Goal: Communication & Community: Answer question/provide support

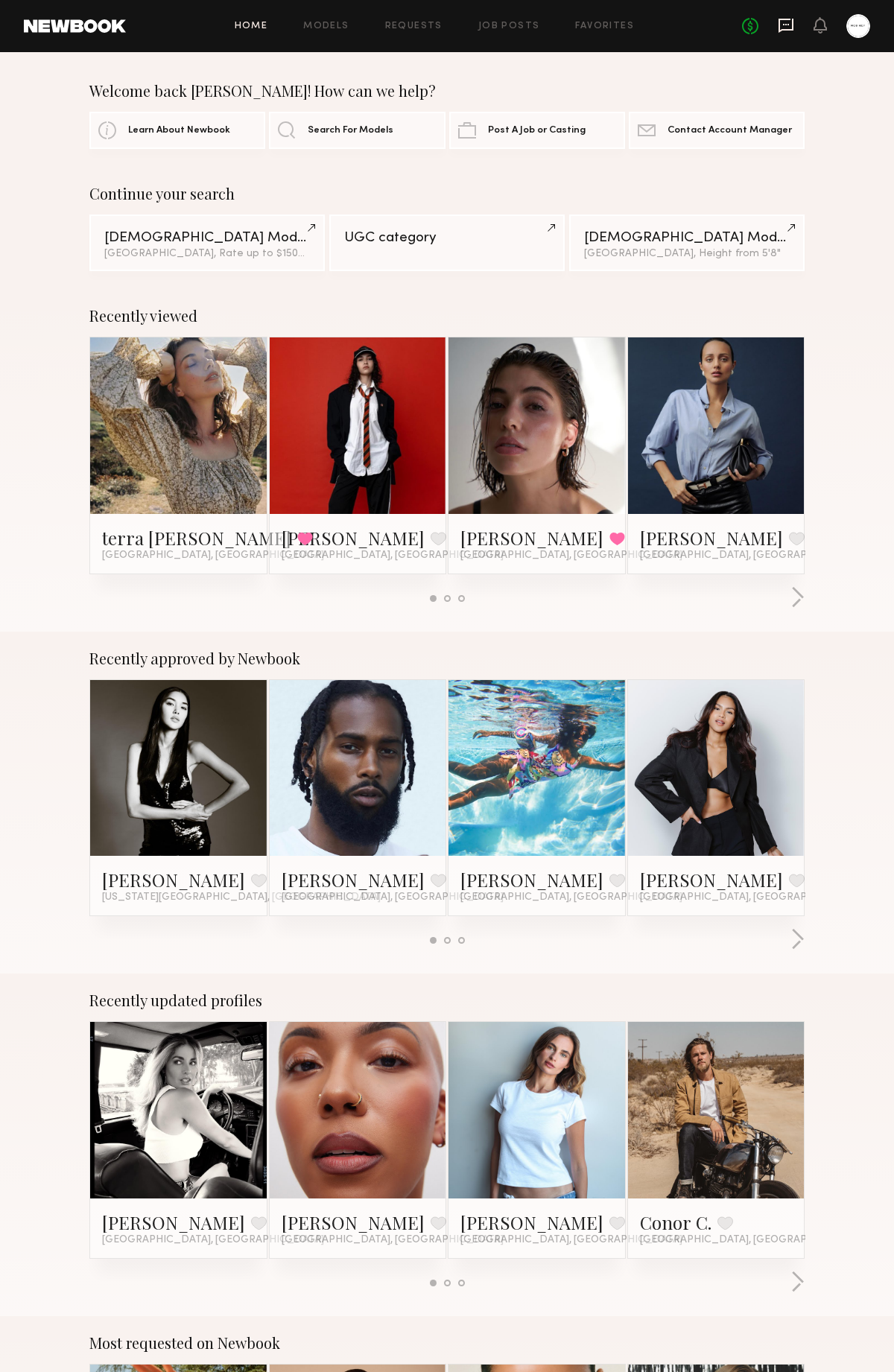
click at [785, 29] on icon at bounding box center [785, 25] width 15 height 15
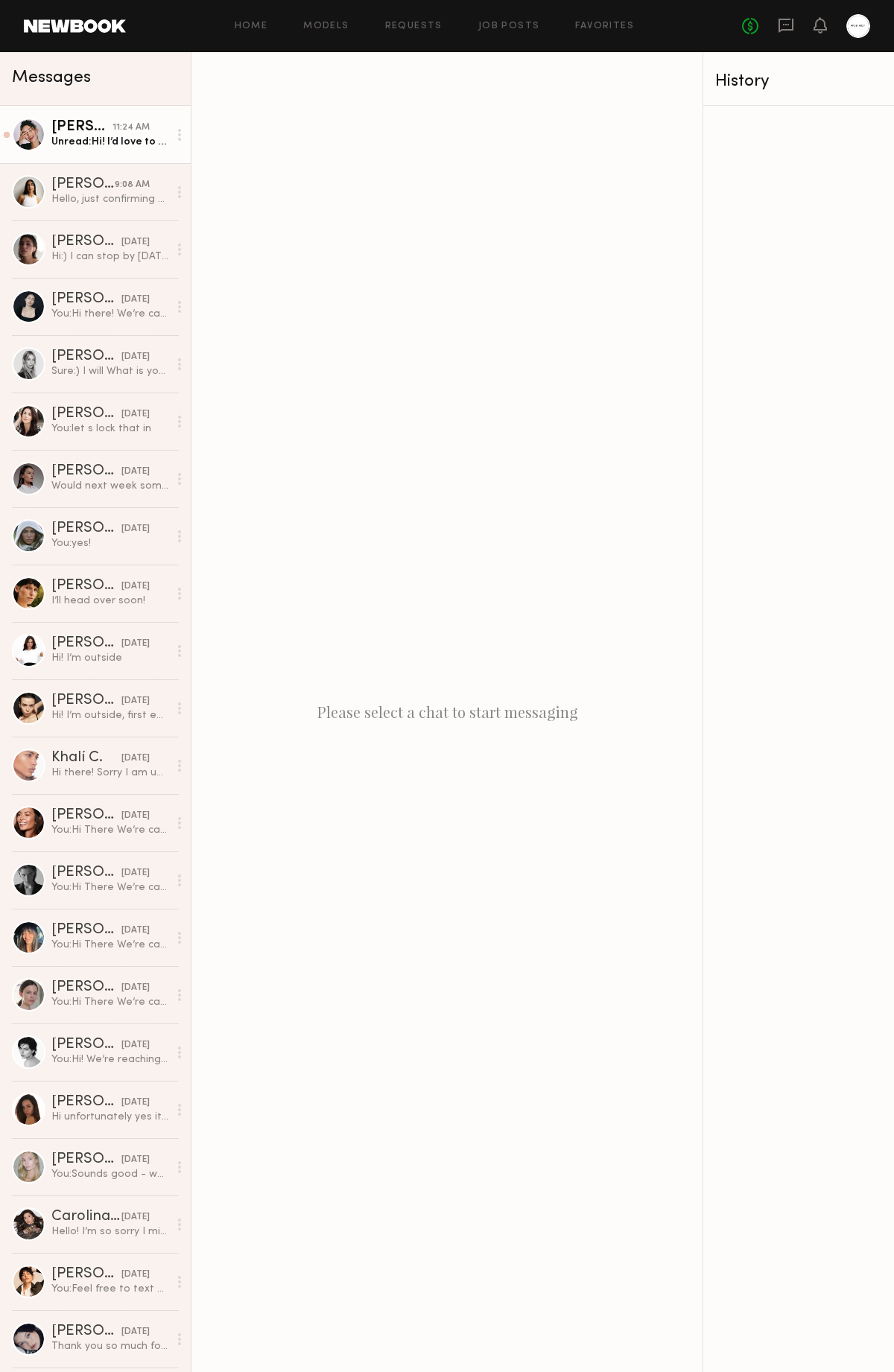
click at [74, 140] on div "Unread: Hi! I’d love to be part of this but the location is quite far from me f…" at bounding box center [110, 142] width 117 height 15
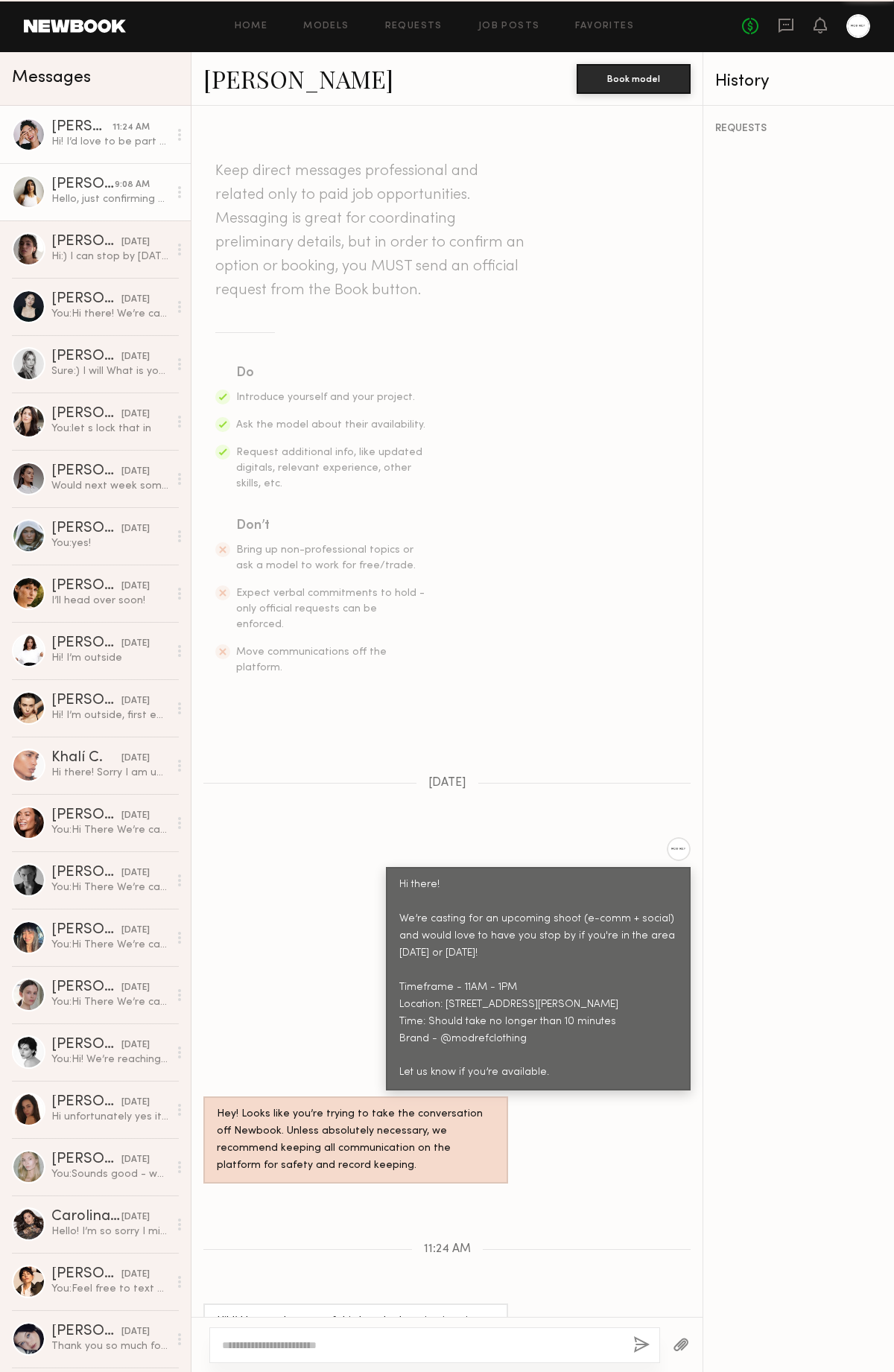
scroll to position [41, 0]
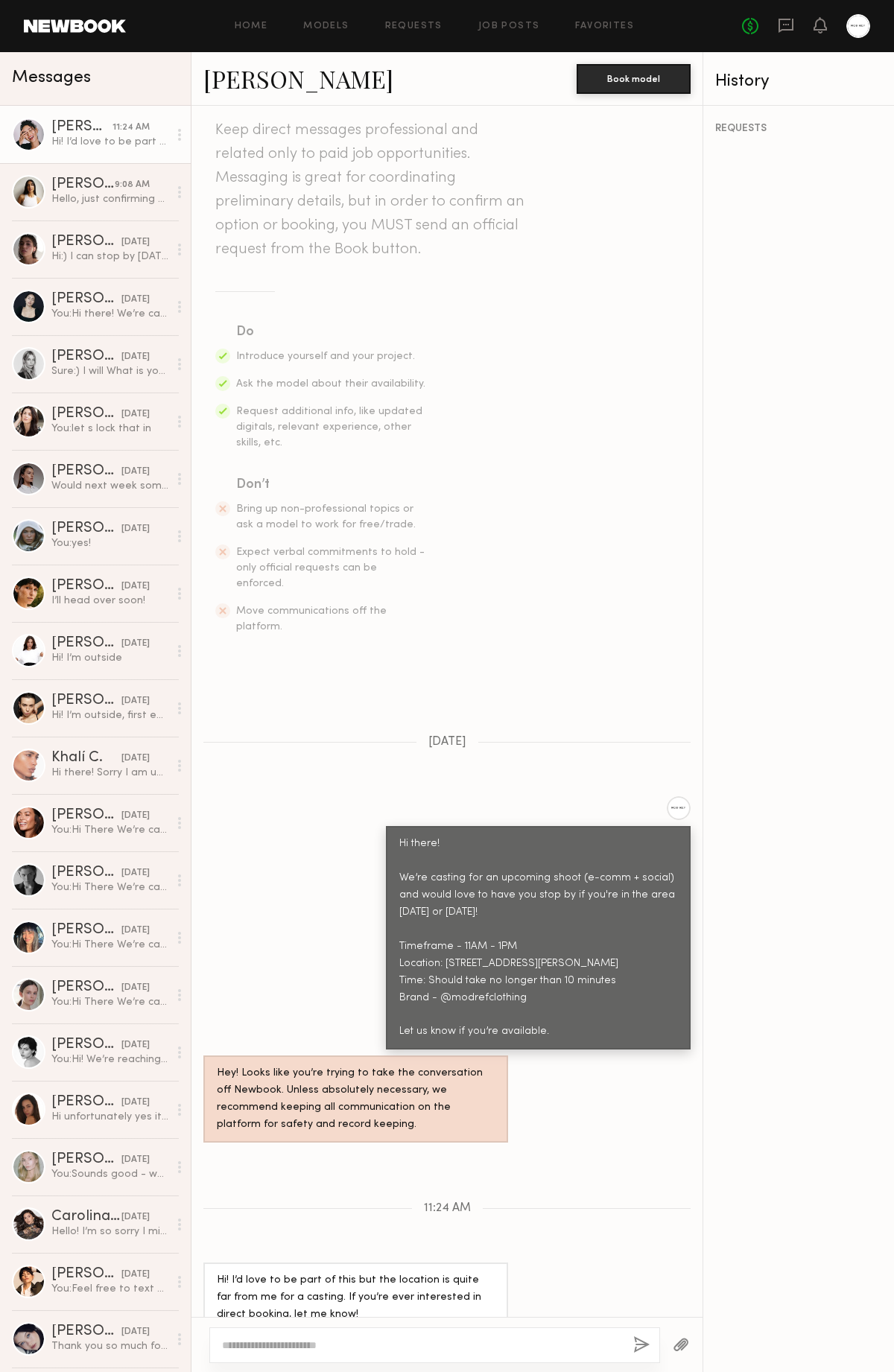
click at [257, 82] on link "Anisa N." at bounding box center [299, 78] width 190 height 32
click at [91, 184] on div "Alexis R." at bounding box center [83, 184] width 63 height 15
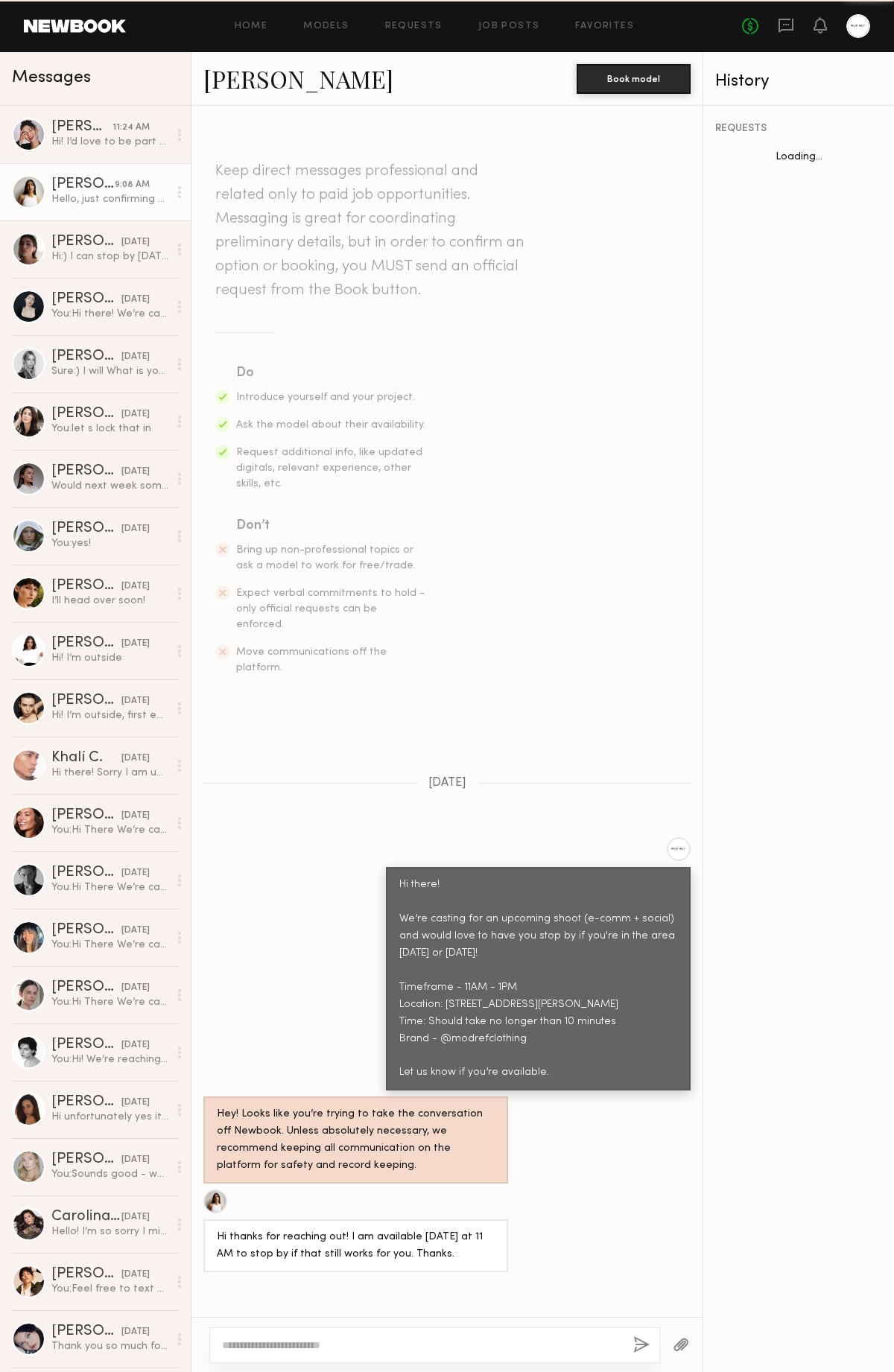
scroll to position [112, 0]
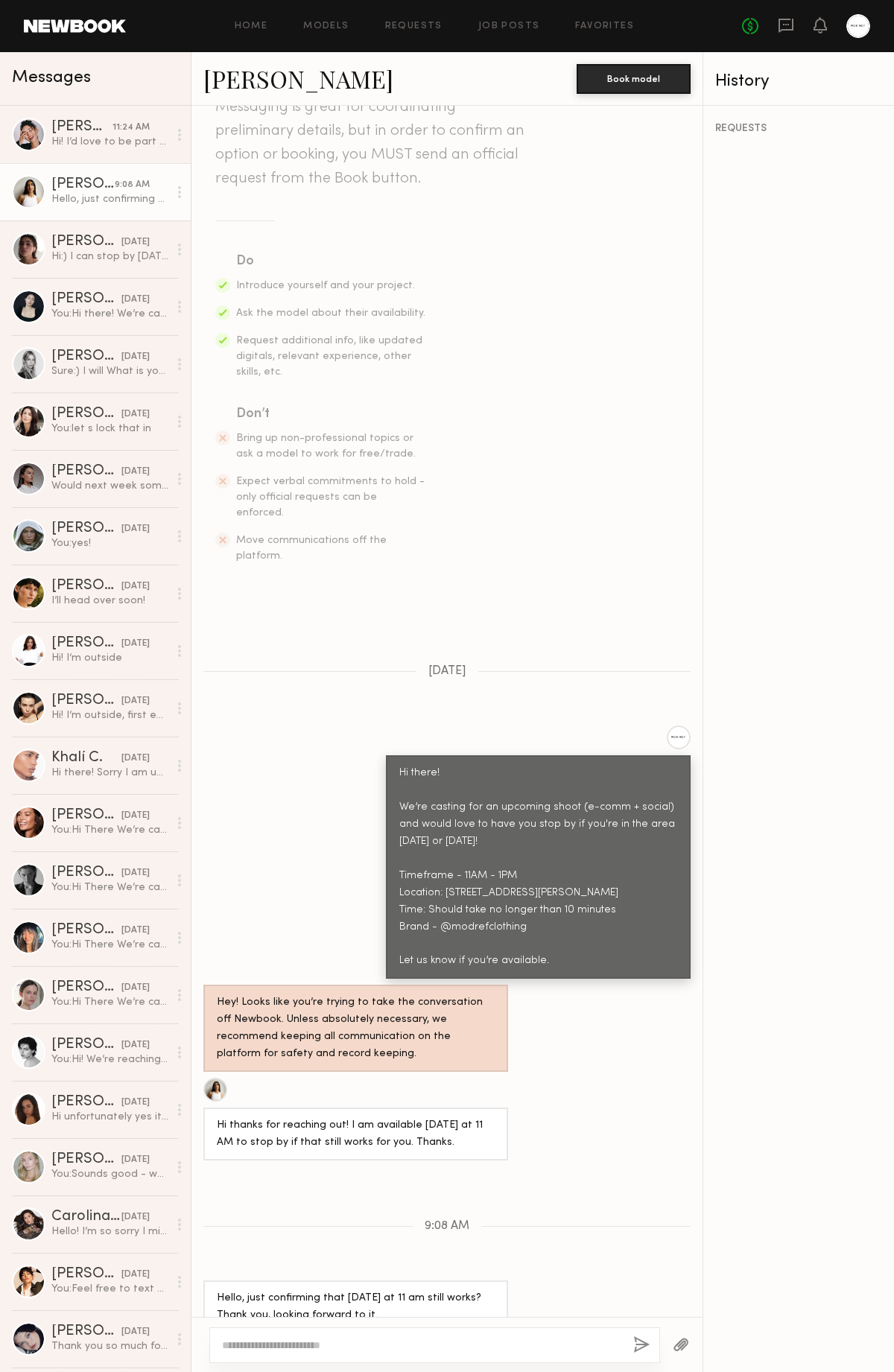
click at [229, 82] on link "Alexis R." at bounding box center [299, 78] width 190 height 32
click at [106, 127] on div "Anisa N." at bounding box center [82, 127] width 61 height 15
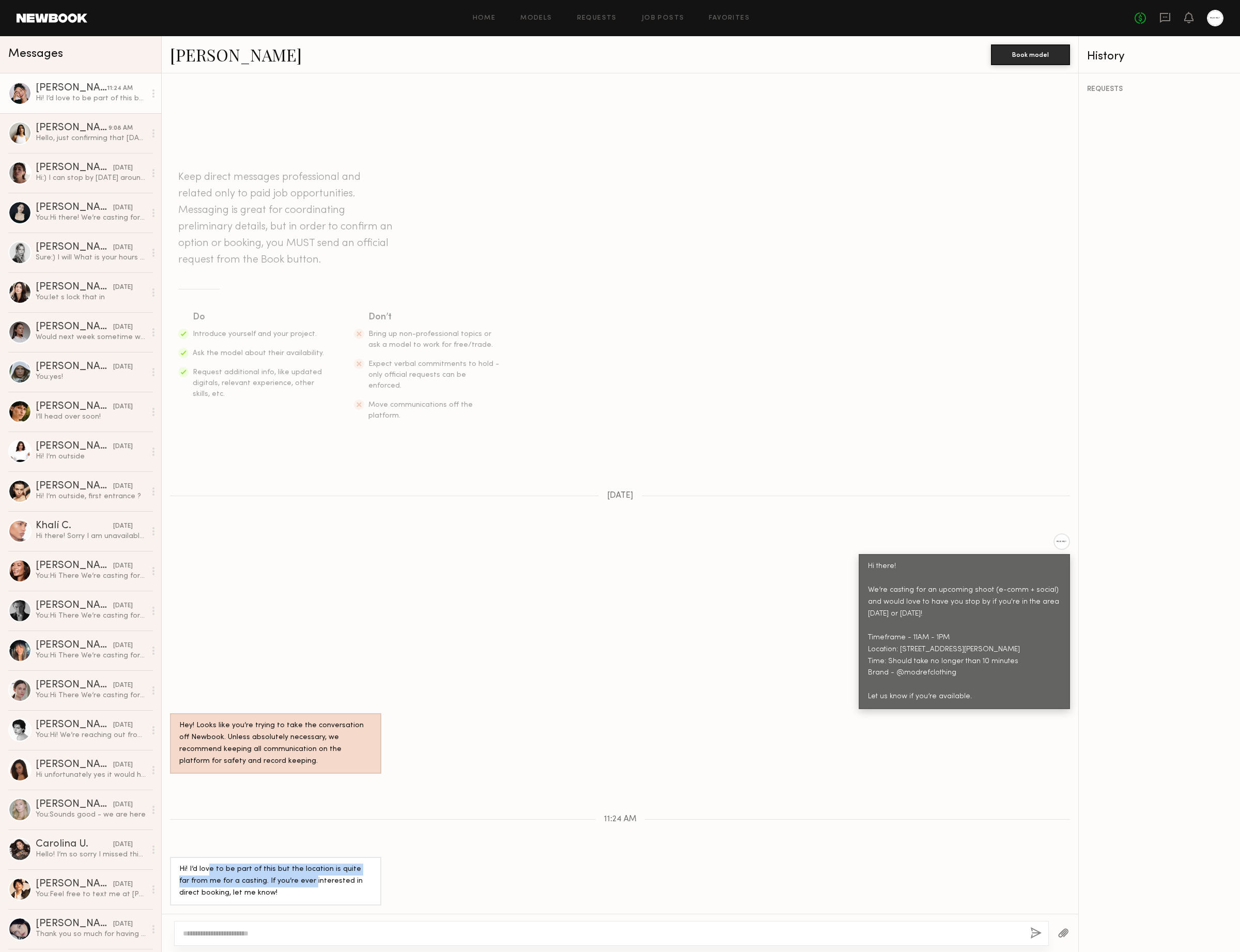
drag, startPoint x: 209, startPoint y: 866, endPoint x: 298, endPoint y: 884, distance: 90.8
click at [298, 884] on div "Hi! I’d love to be part of this but the location is quite far from me for a cas…" at bounding box center [275, 881] width 193 height 36
click at [299, 892] on div "Hi! I’d love to be part of this but the location is quite far from me for a cas…" at bounding box center [275, 881] width 193 height 36
drag, startPoint x: 298, startPoint y: 893, endPoint x: 179, endPoint y: 873, distance: 120.7
click at [179, 873] on div "Hi! I’d love to be part of this but the location is quite far from me for a cas…" at bounding box center [275, 881] width 193 height 36
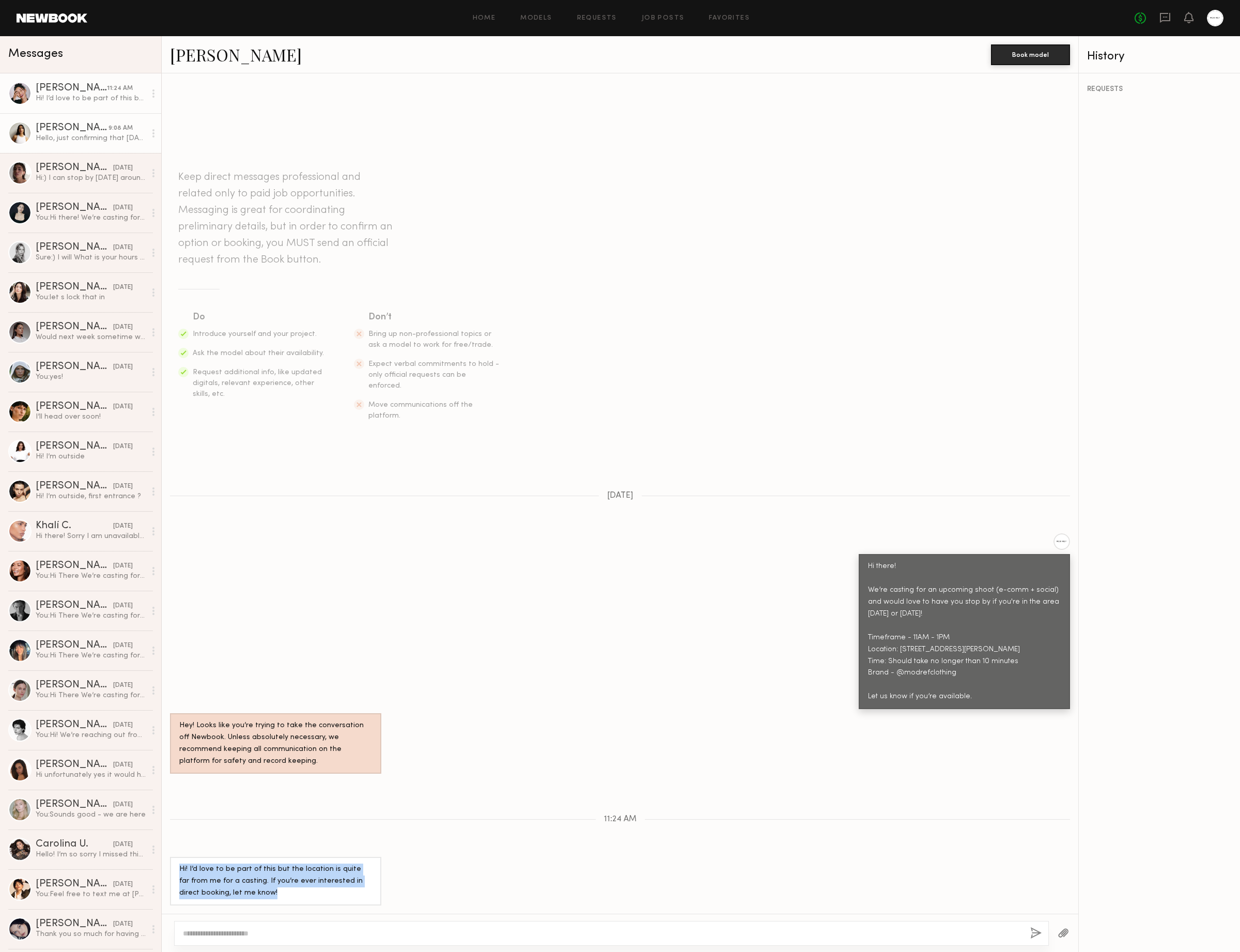
click at [80, 114] on link "Alexis R. 9:08 AM Hello, just confirming that today at 11 am still works? Thank…" at bounding box center [80, 133] width 161 height 40
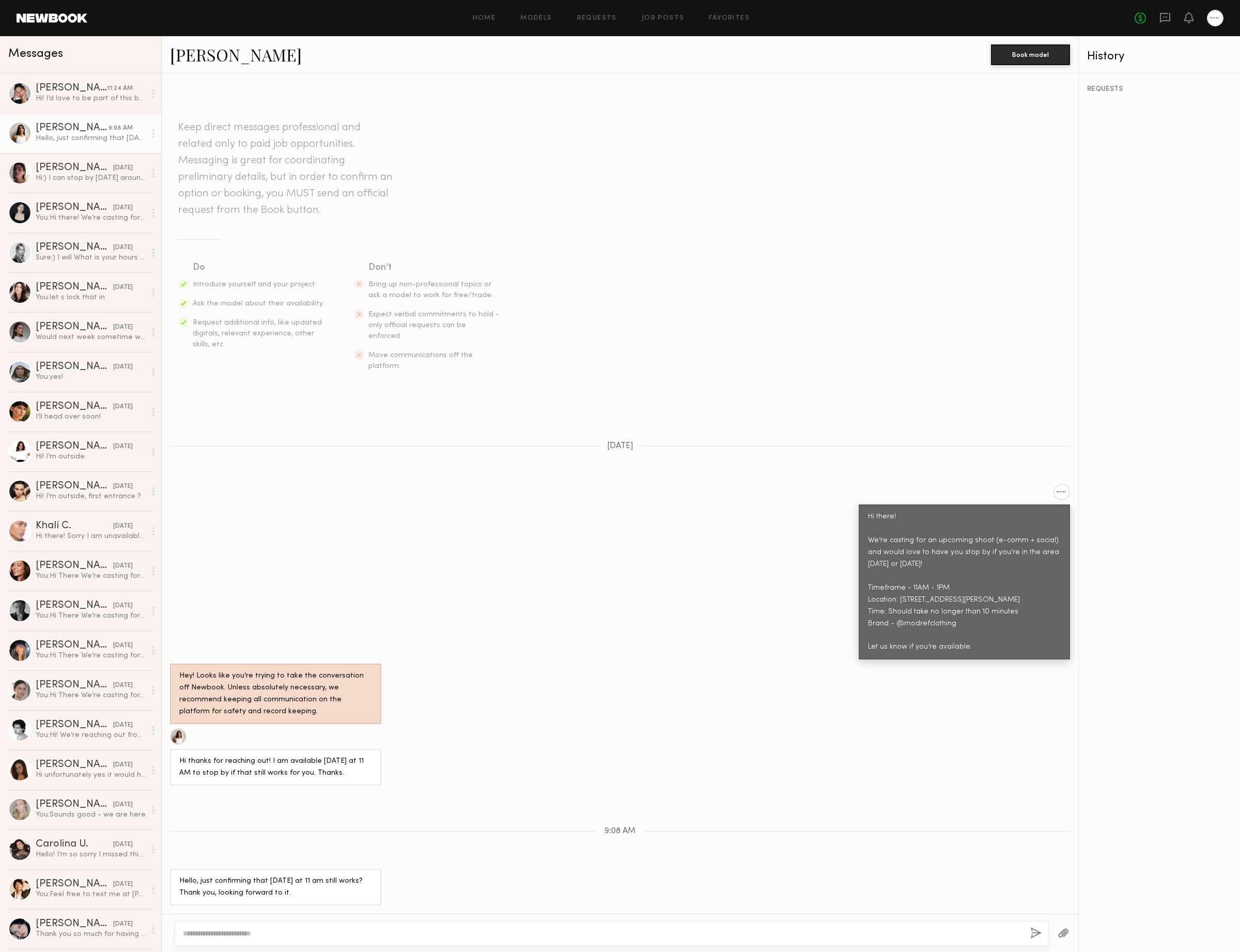
click at [216, 67] on div "Alexis R. Book model" at bounding box center [620, 55] width 917 height 37
click at [219, 59] on link "Alexis R." at bounding box center [236, 54] width 132 height 22
click at [90, 104] on link "Anisa N. 11:24 AM Hi! I’d love to be part of this but the location is quite far…" at bounding box center [80, 93] width 161 height 40
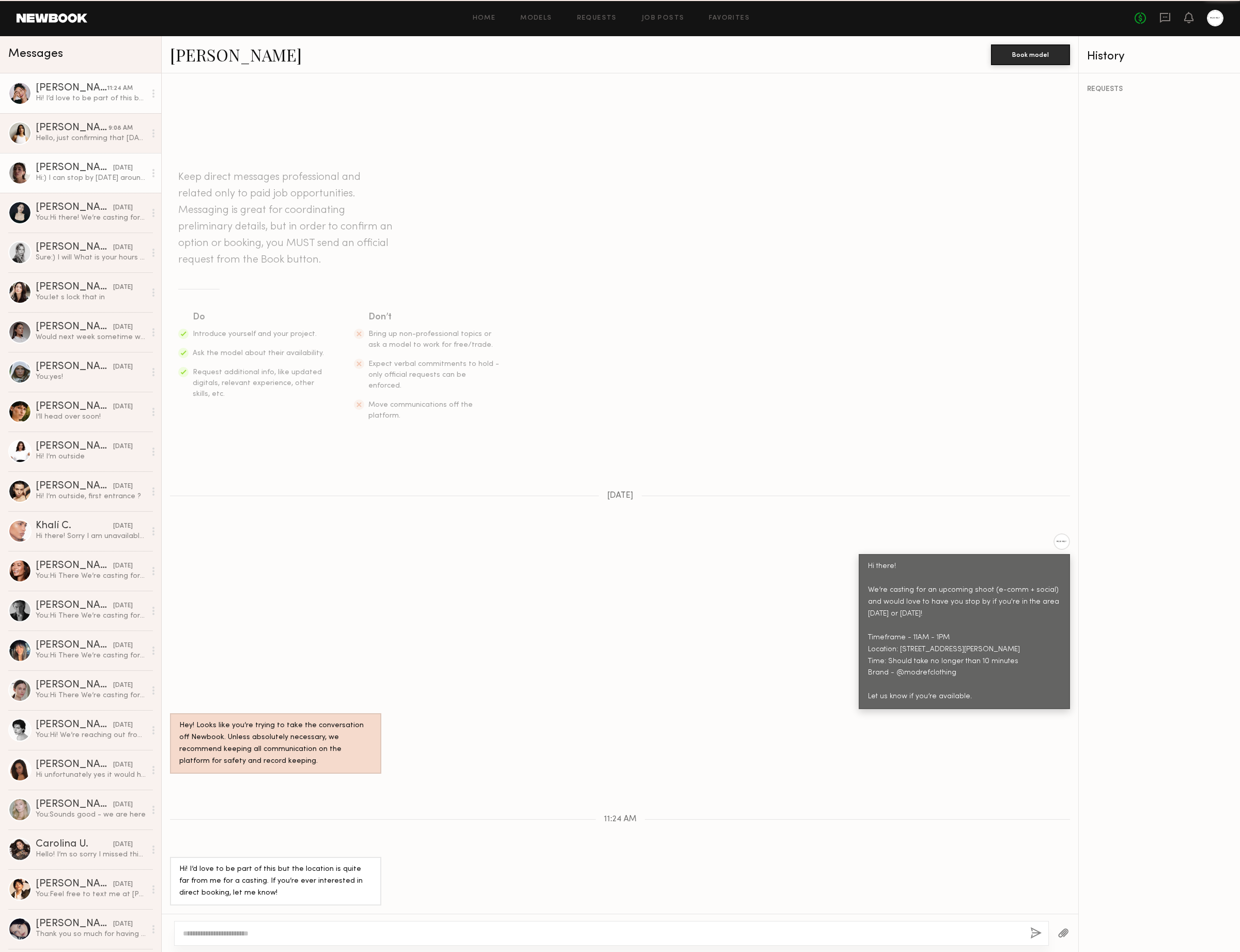
click at [79, 157] on link "Kelsey H. yesterday Hi:) I can stop by tomorrow around noon!" at bounding box center [80, 172] width 161 height 40
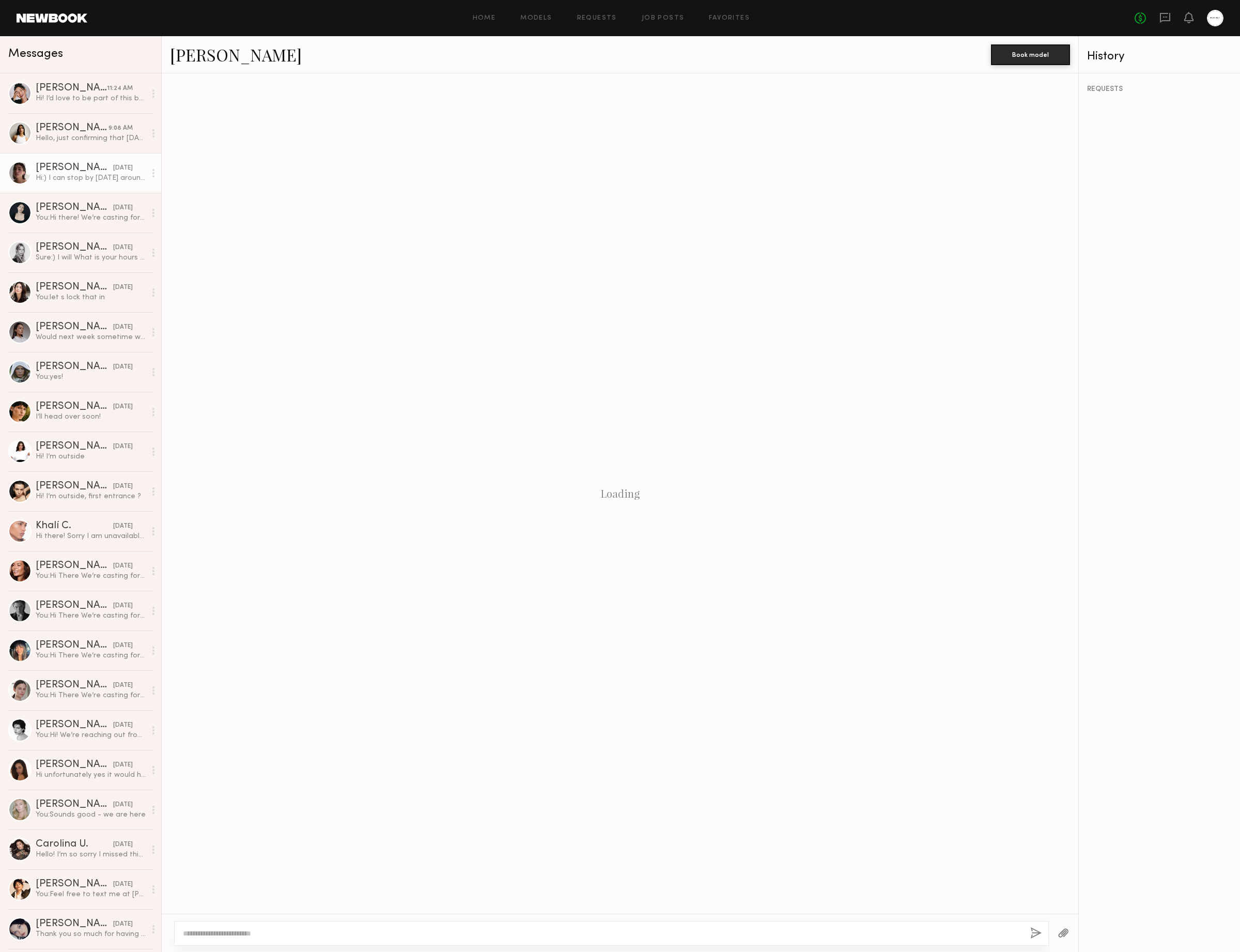
scroll to position [139, 0]
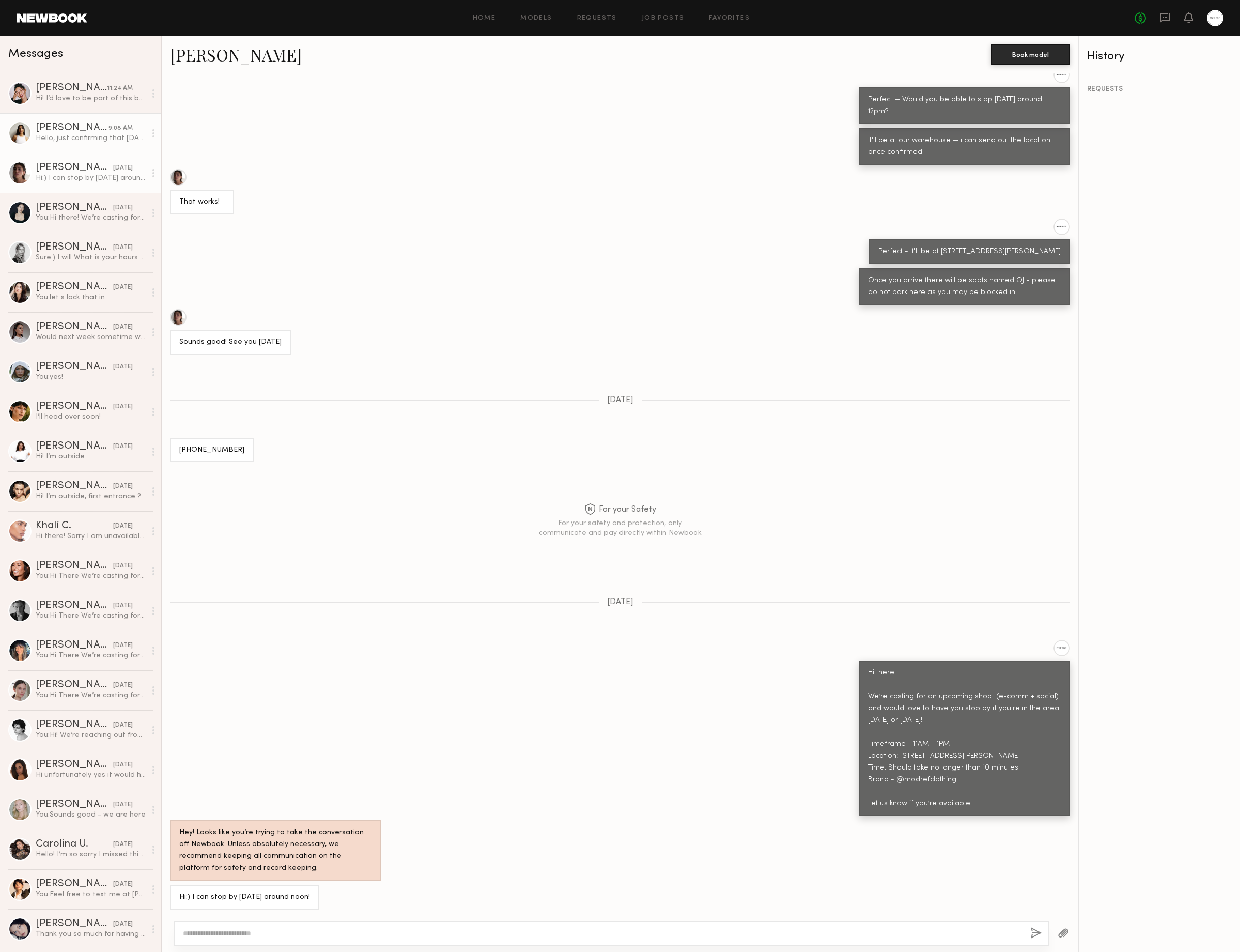
click at [80, 144] on link "Alexis R. 9:08 AM Hello, just confirming that today at 11 am still works? Thank…" at bounding box center [80, 133] width 161 height 40
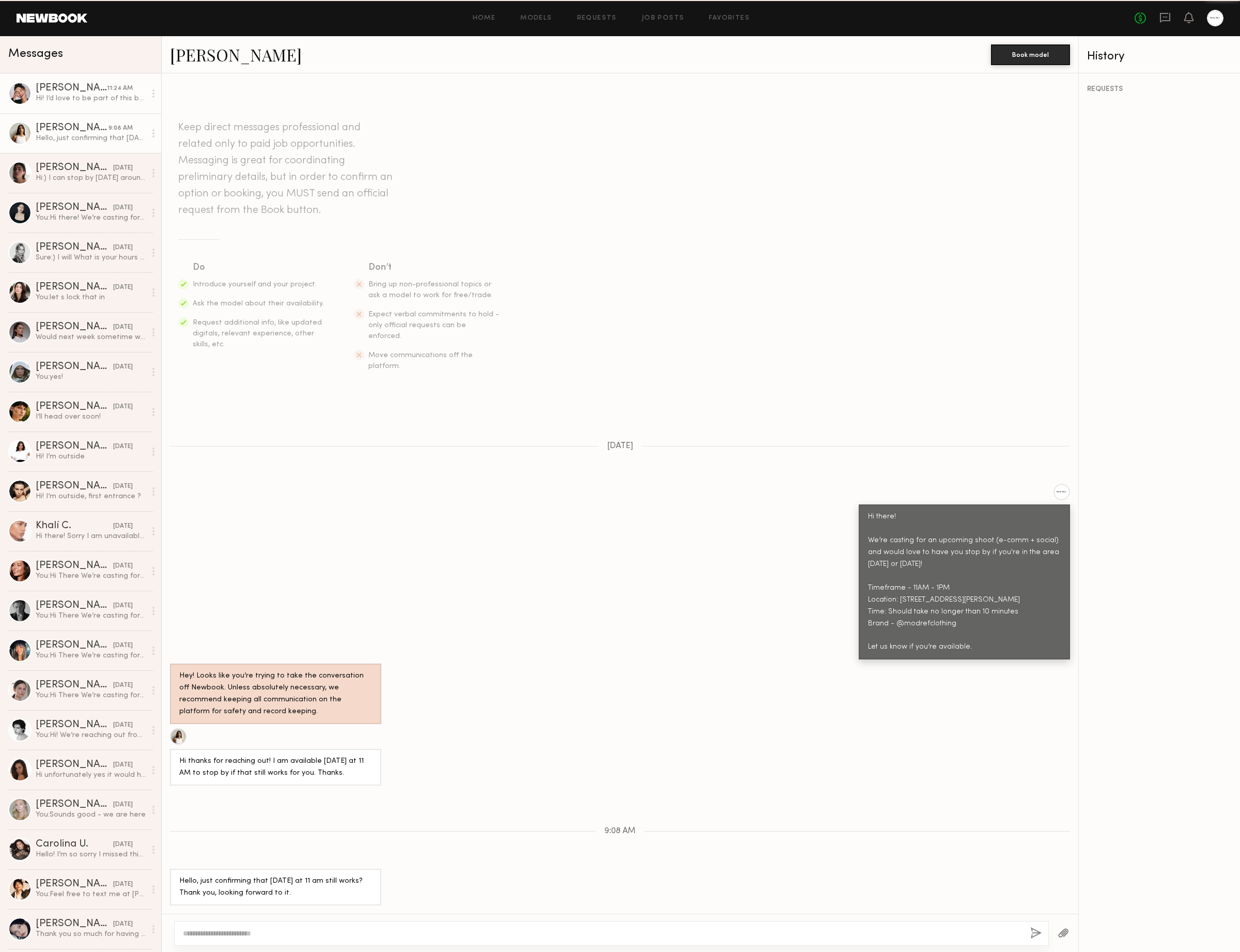
click at [87, 110] on link "Anisa N. 11:24 AM Hi! I’d love to be part of this but the location is quite far…" at bounding box center [80, 93] width 161 height 40
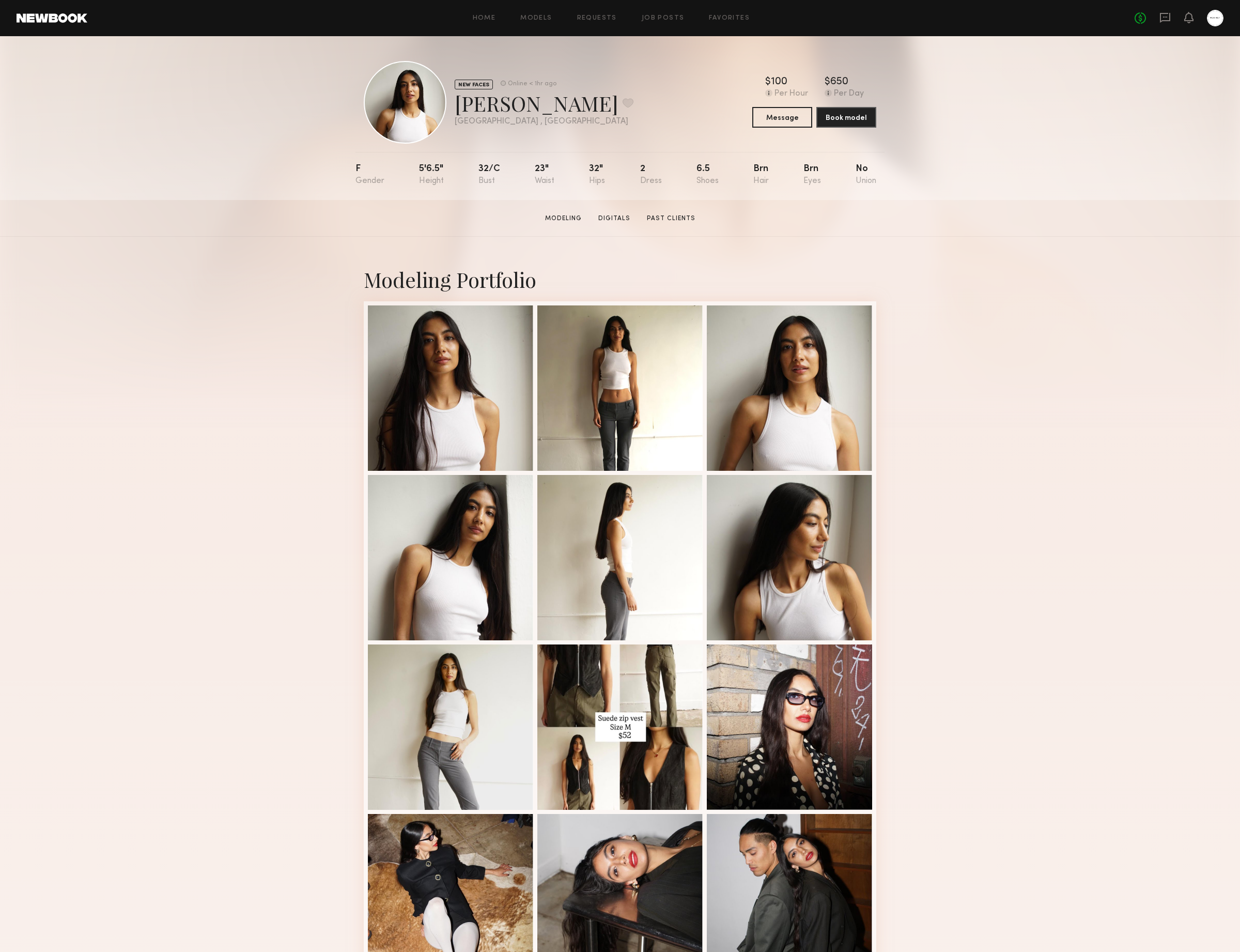
scroll to position [268, 0]
